Goal: Navigation & Orientation: Find specific page/section

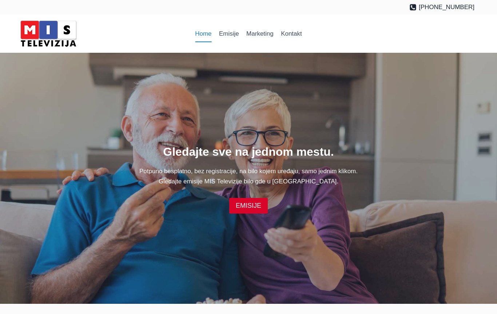
click at [242, 208] on link "EMISIJE" at bounding box center [248, 206] width 39 height 16
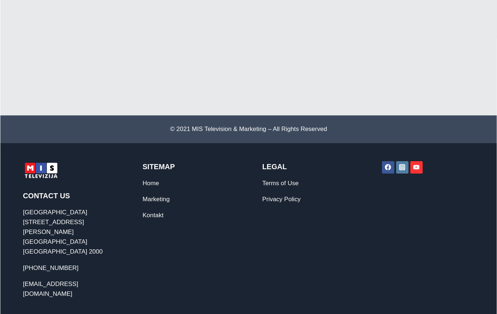
scroll to position [1720, 0]
click at [142, 180] on link "Home" at bounding box center [150, 183] width 16 height 7
